Goal: Information Seeking & Learning: Learn about a topic

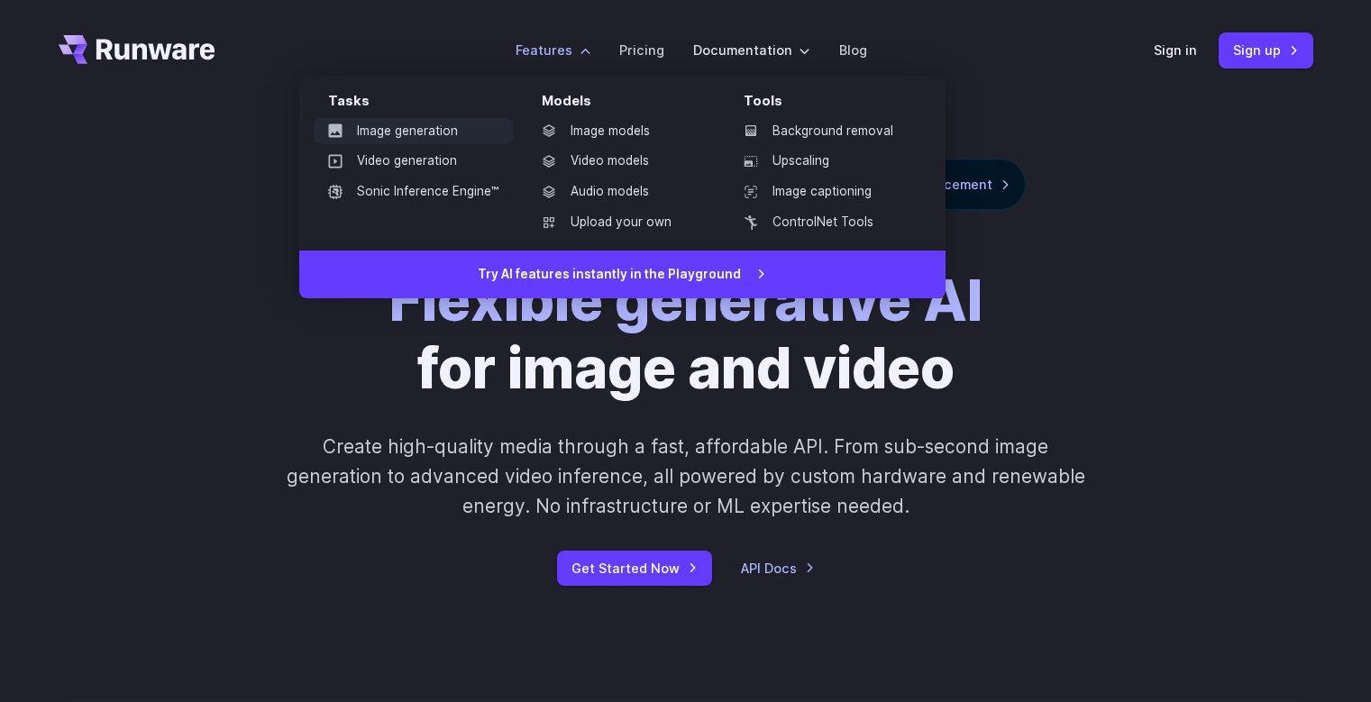
click at [435, 122] on link "Image generation" at bounding box center [413, 131] width 199 height 27
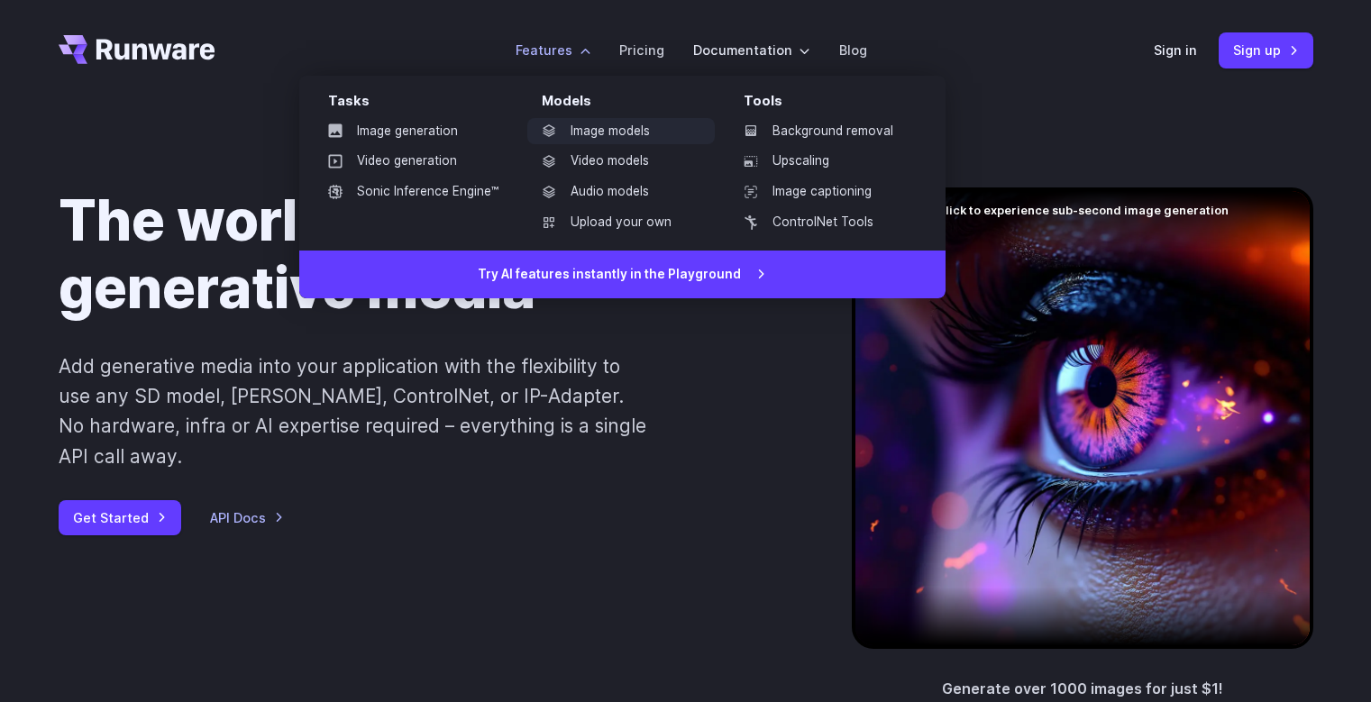
click at [581, 124] on link "Image models" at bounding box center [620, 131] width 187 height 27
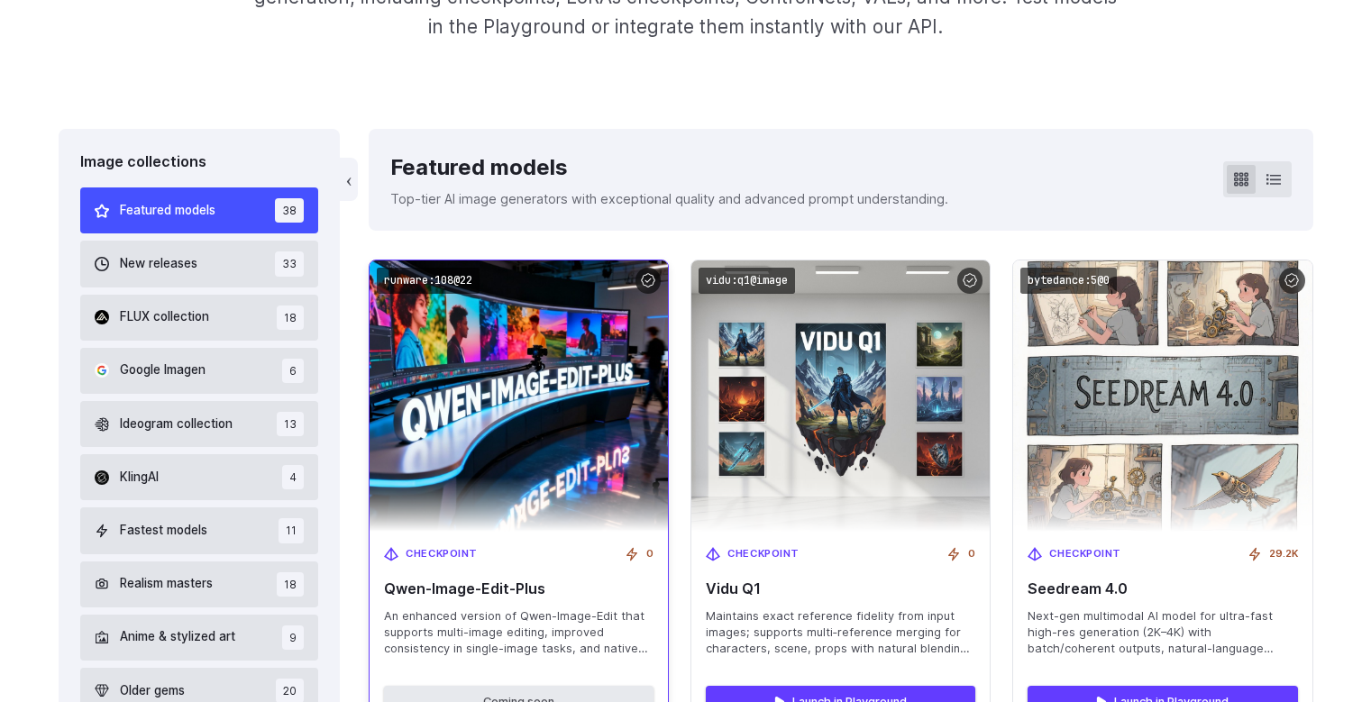
scroll to position [529, 0]
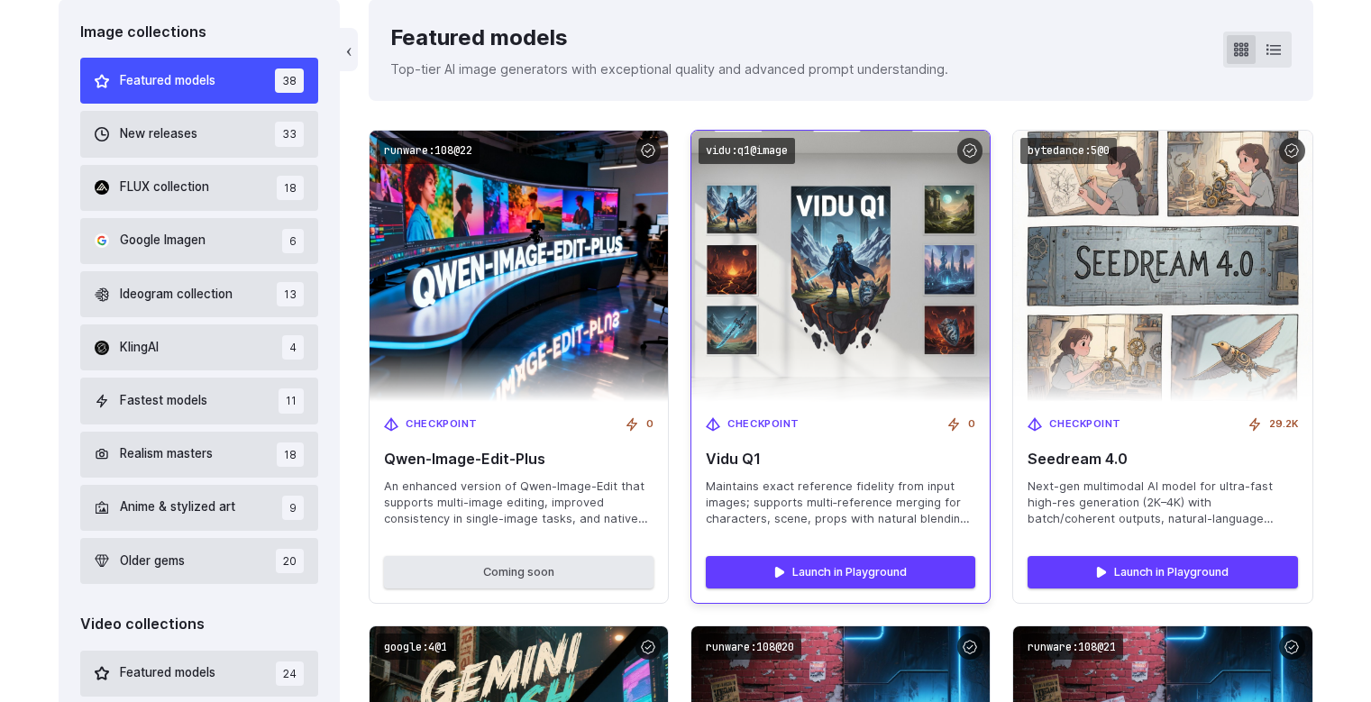
click at [822, 268] on img at bounding box center [841, 266] width 328 height 298
drag, startPoint x: 806, startPoint y: 449, endPoint x: 765, endPoint y: 463, distance: 43.0
click at [765, 463] on div "Checkpoint 0 Vidu Q1 Maintains exact reference fidelity from input images; supp…" at bounding box center [840, 472] width 298 height 140
copy span "Vidu Q1"
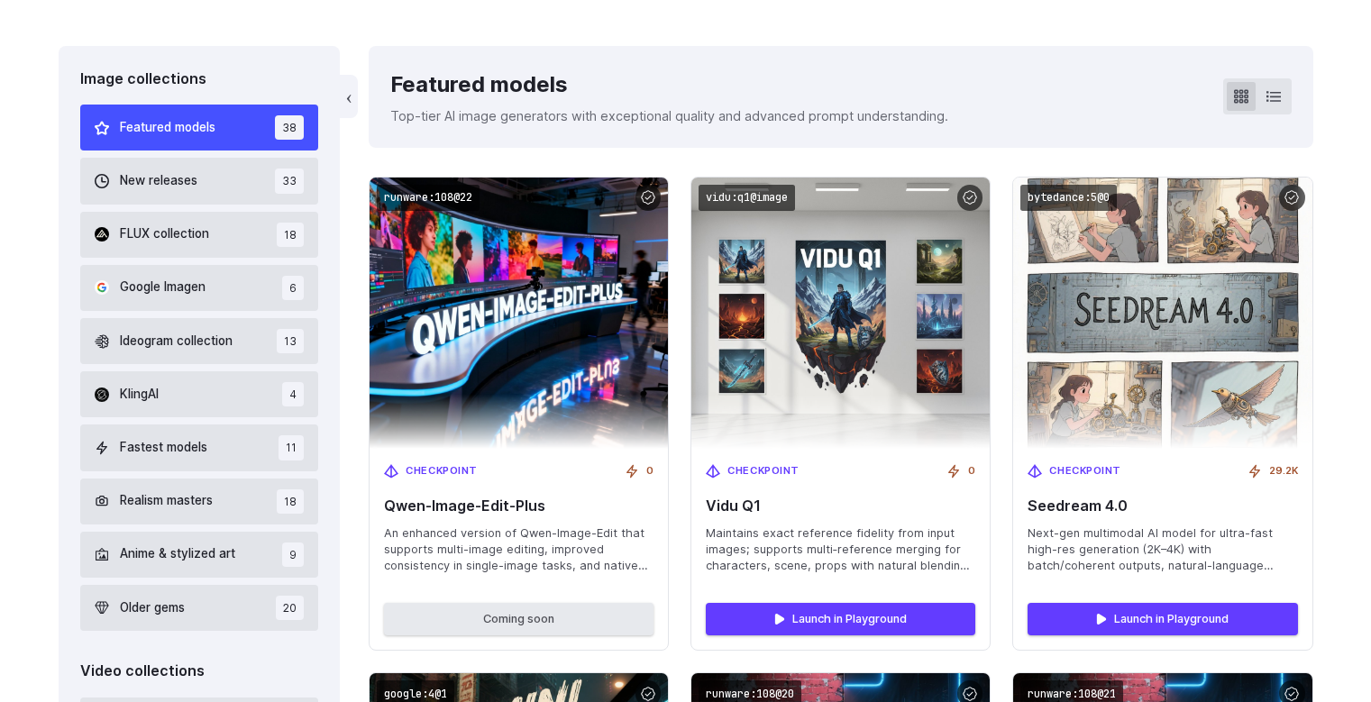
scroll to position [574, 0]
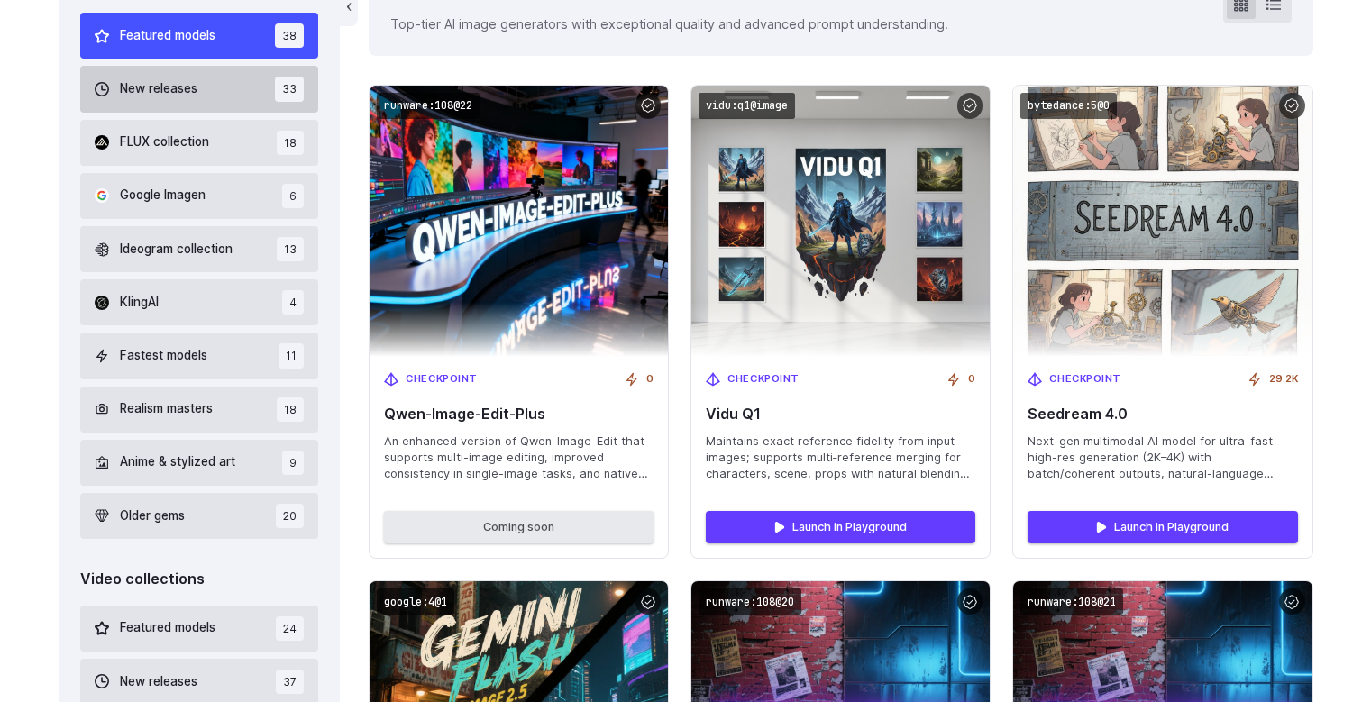
click at [195, 85] on span "New releases" at bounding box center [158, 89] width 77 height 20
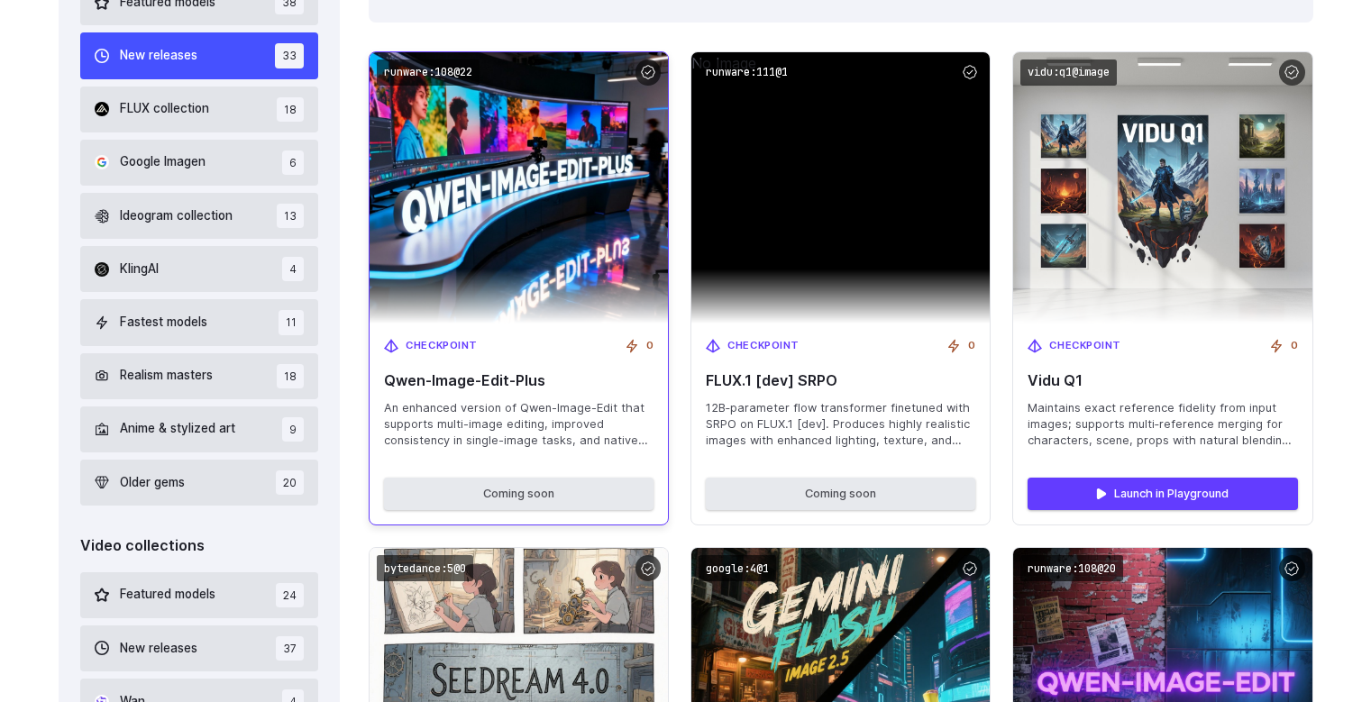
scroll to position [699, 0]
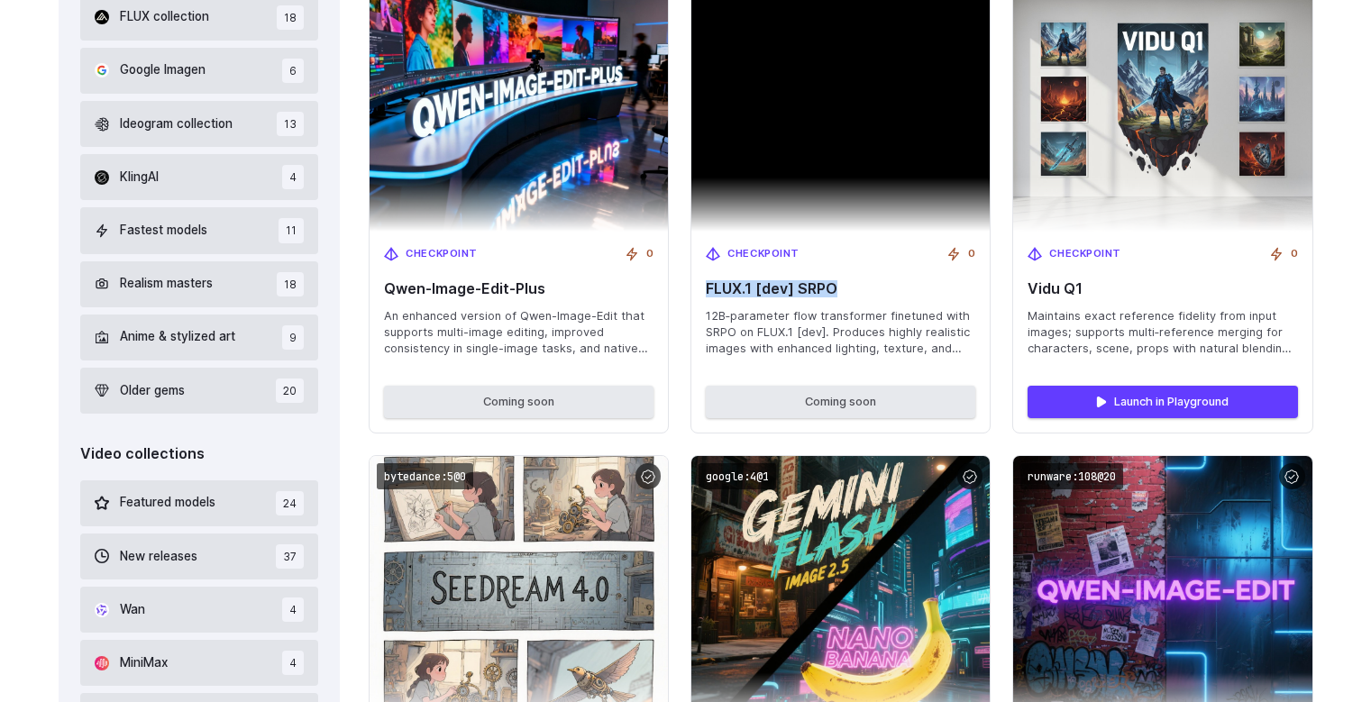
drag, startPoint x: 840, startPoint y: 289, endPoint x: 680, endPoint y: 293, distance: 159.5
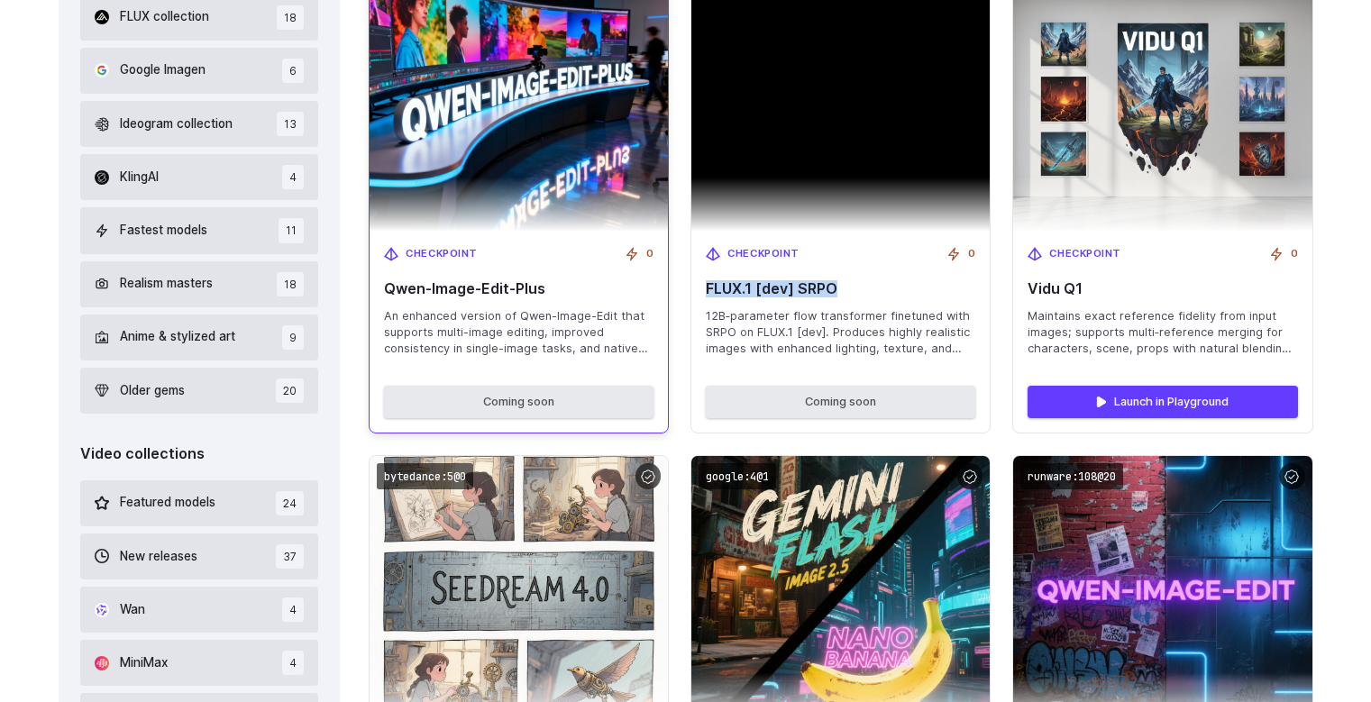
copy span "FLUX.1 [dev] SRPO"
